Goal: Navigation & Orientation: Find specific page/section

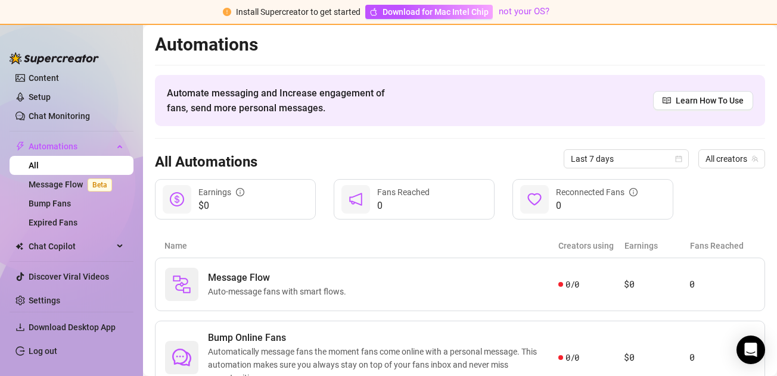
scroll to position [144, 0]
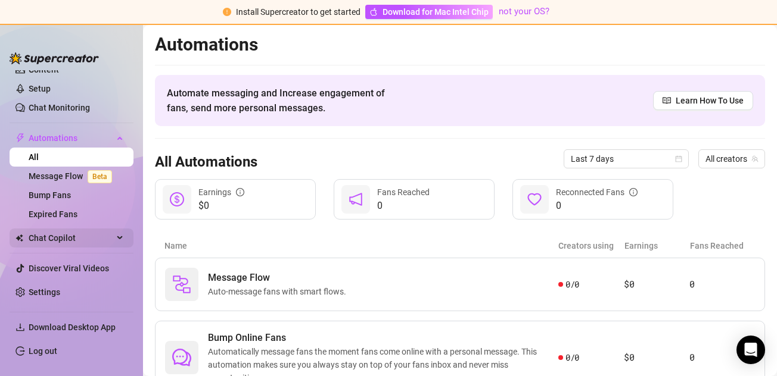
click at [69, 236] on span "Chat Copilot" at bounding box center [71, 238] width 85 height 19
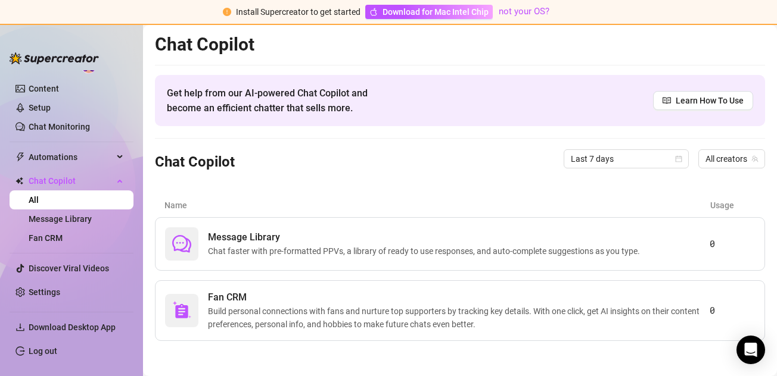
scroll to position [1, 0]
click at [71, 220] on link "Message Library" at bounding box center [60, 219] width 63 height 10
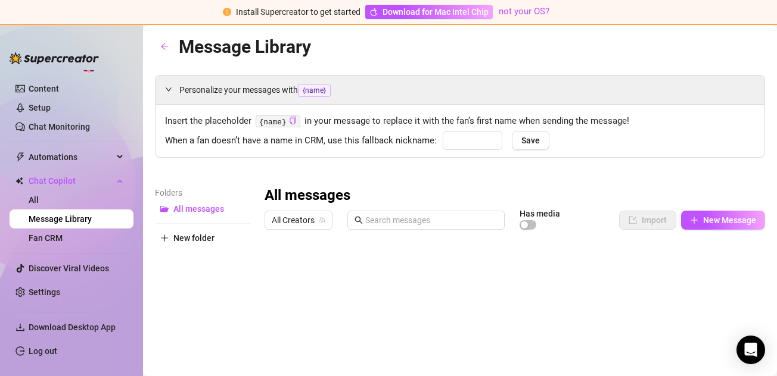
type input "babe"
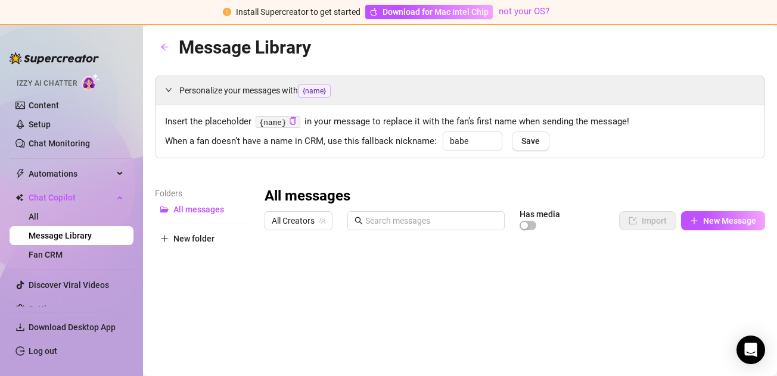
click at [77, 170] on span "Automations" at bounding box center [71, 173] width 85 height 19
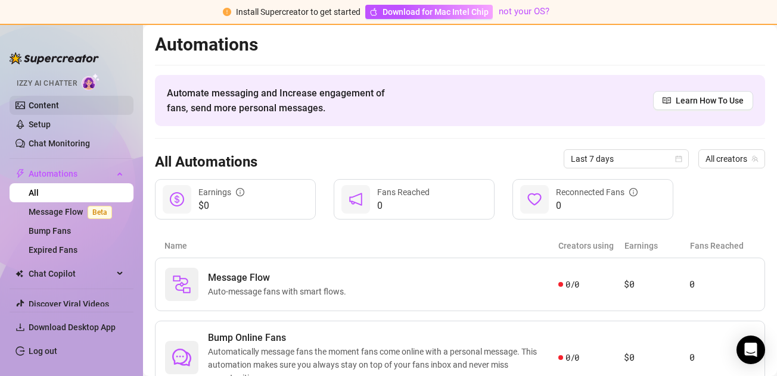
click at [43, 105] on link "Content" at bounding box center [44, 106] width 30 height 10
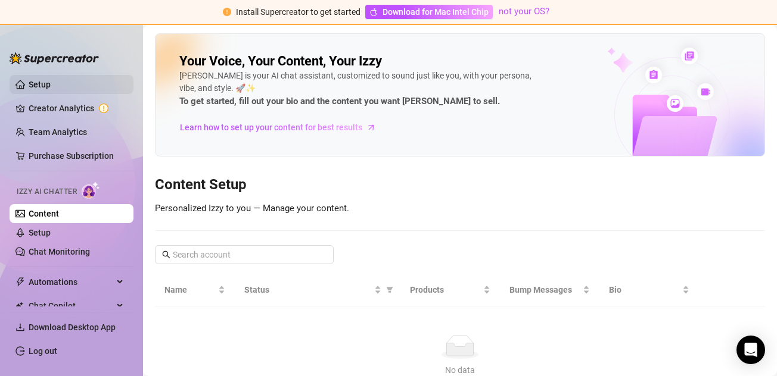
click at [45, 84] on link "Setup" at bounding box center [40, 85] width 22 height 10
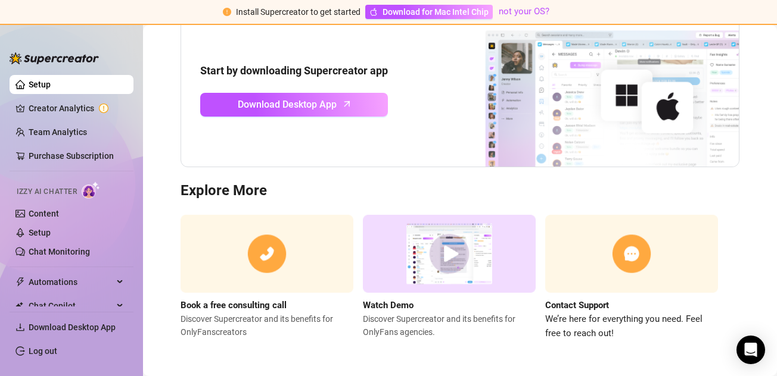
click at [326, 199] on h3 "Explore More" at bounding box center [459, 191] width 559 height 19
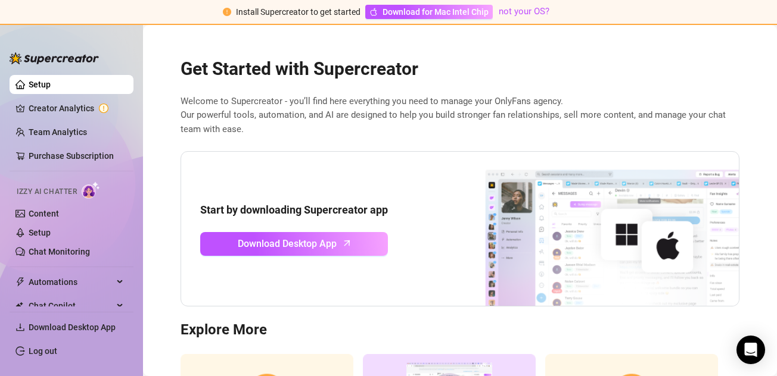
scroll to position [139, 0]
